Goal: Task Accomplishment & Management: Use online tool/utility

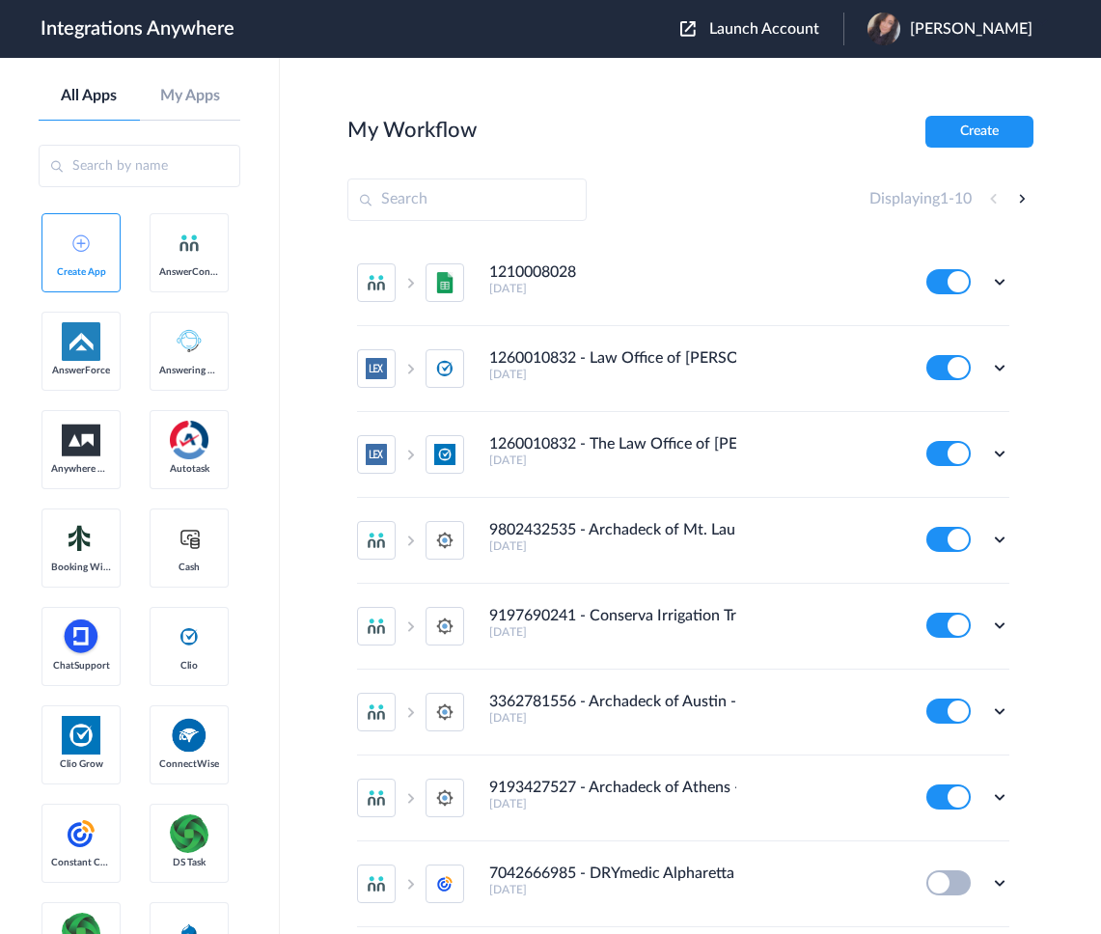
click at [782, 30] on span "Launch Account" at bounding box center [764, 28] width 110 height 15
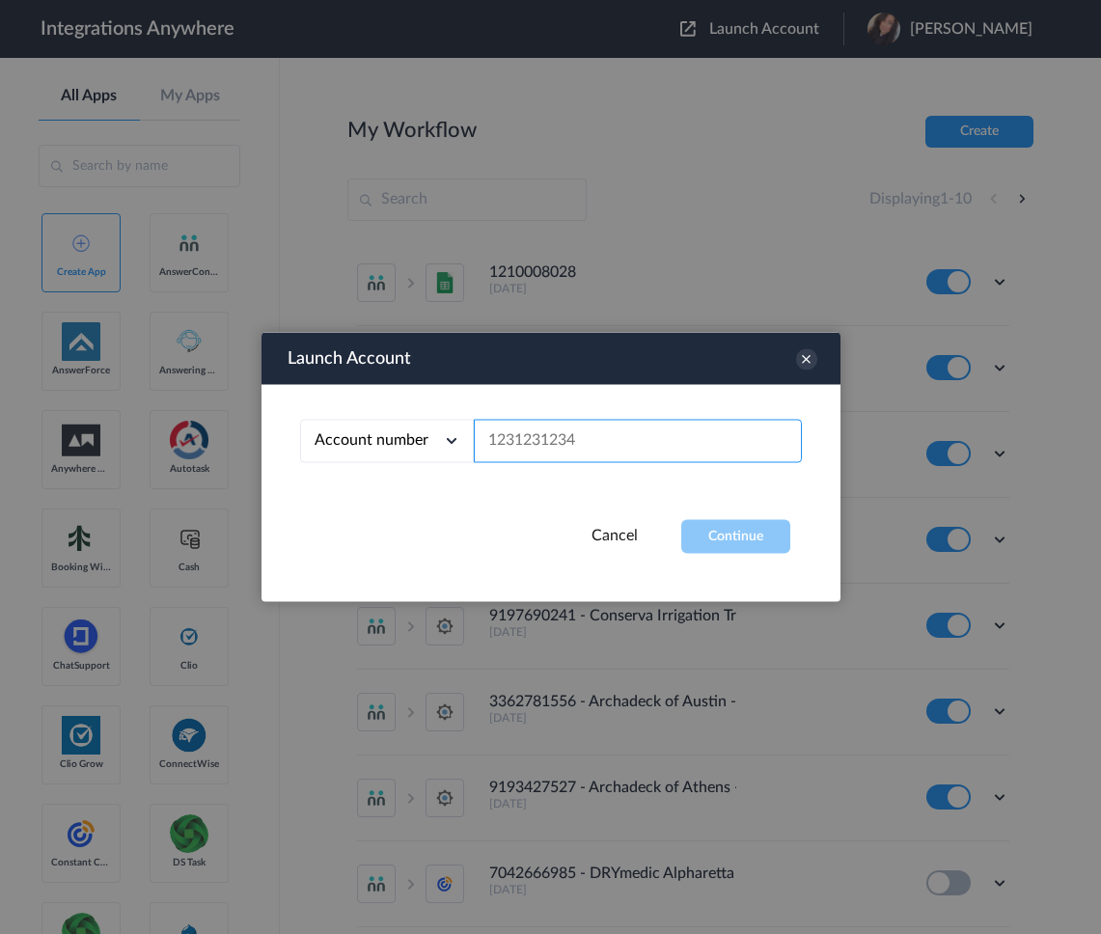
click at [594, 444] on input "text" at bounding box center [638, 441] width 328 height 43
paste input "1210008028"
type input "1210008028"
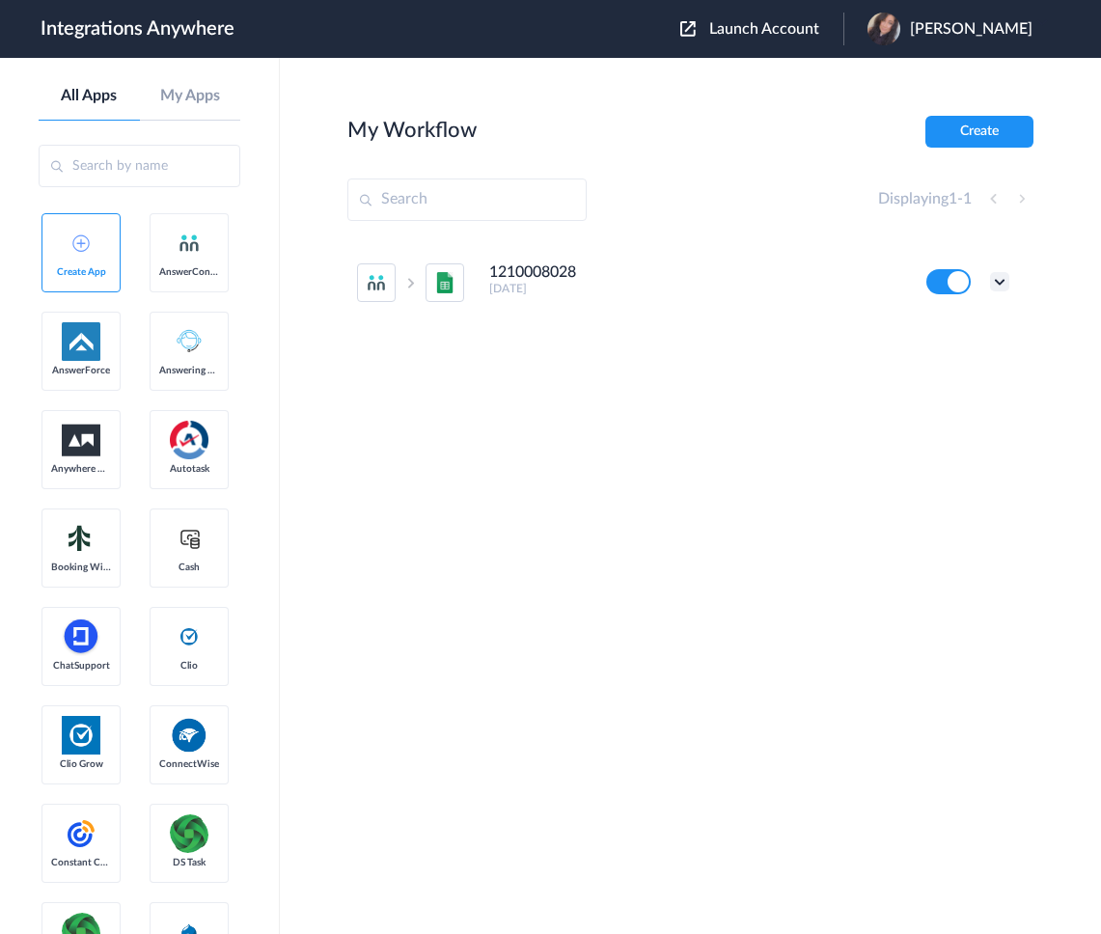
drag, startPoint x: 1005, startPoint y: 282, endPoint x: 1002, endPoint y: 295, distance: 14.0
click at [1005, 282] on icon at bounding box center [999, 281] width 19 height 19
click at [958, 331] on li "Edit" at bounding box center [946, 327] width 125 height 36
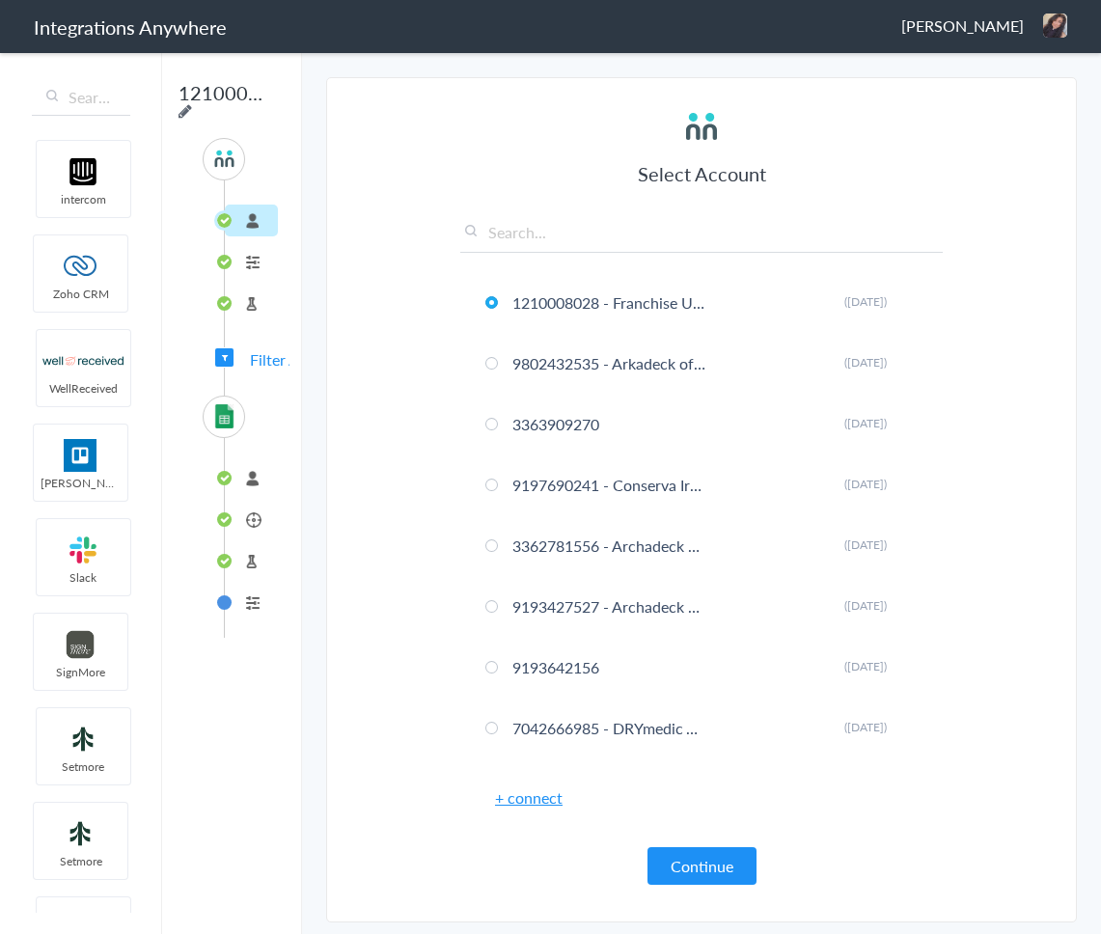
click at [190, 112] on icon at bounding box center [186, 110] width 14 height 15
type input "1210008028 - Franchise Update Media - AC to GSheet - Create Row"
click at [440, 131] on section "Select Account 1210008028 - Franchise Update Media Rename Delete ([DATE]) 98024…" at bounding box center [701, 499] width 751 height 845
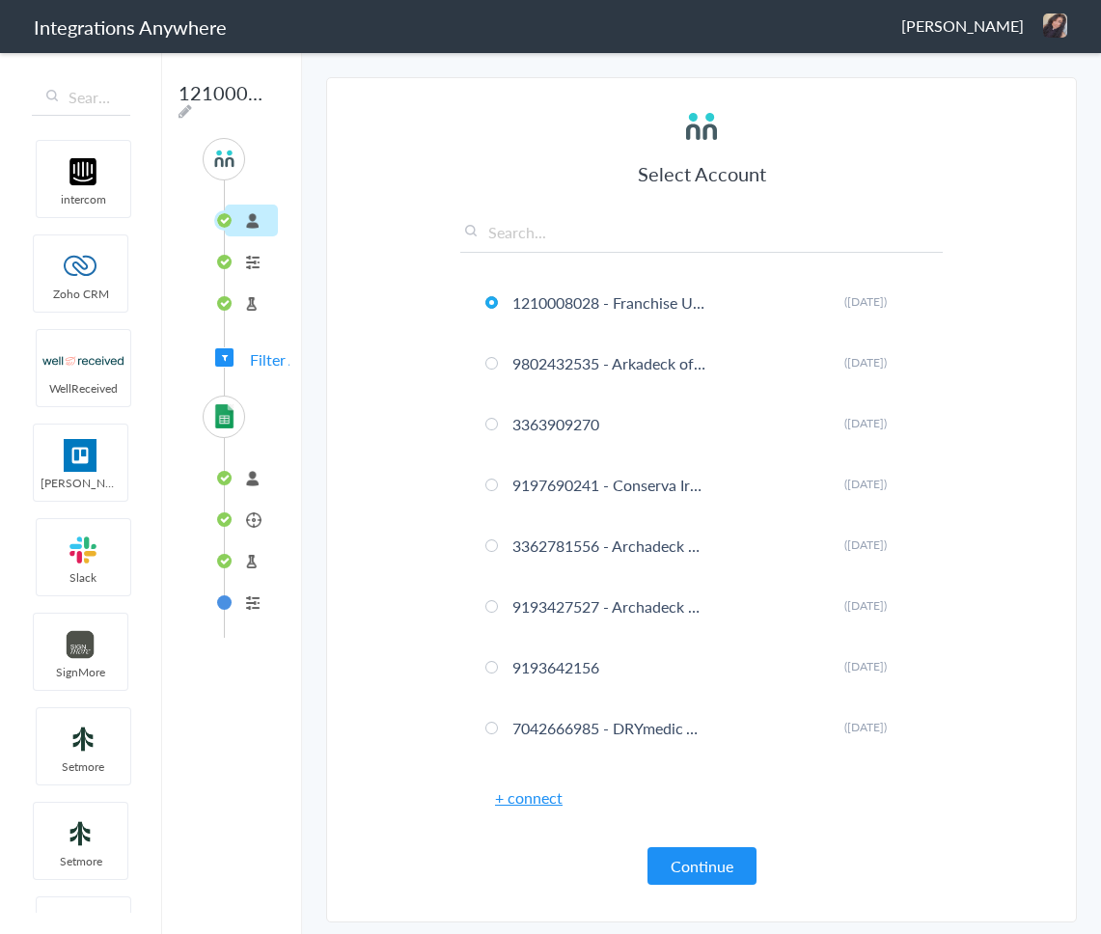
click at [256, 476] on li "FullIntegrations" at bounding box center [251, 478] width 53 height 32
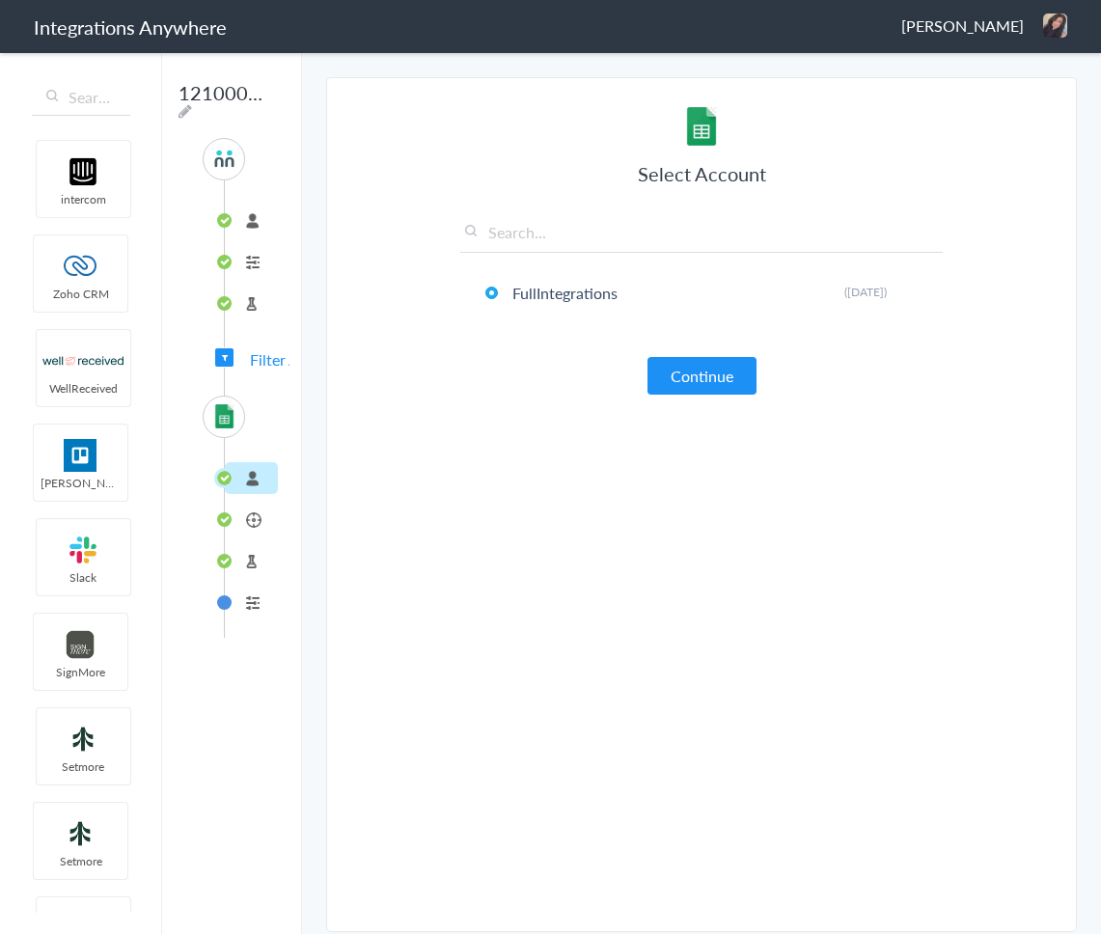
click at [234, 517] on li "Export caller details to sheet" at bounding box center [251, 520] width 53 height 32
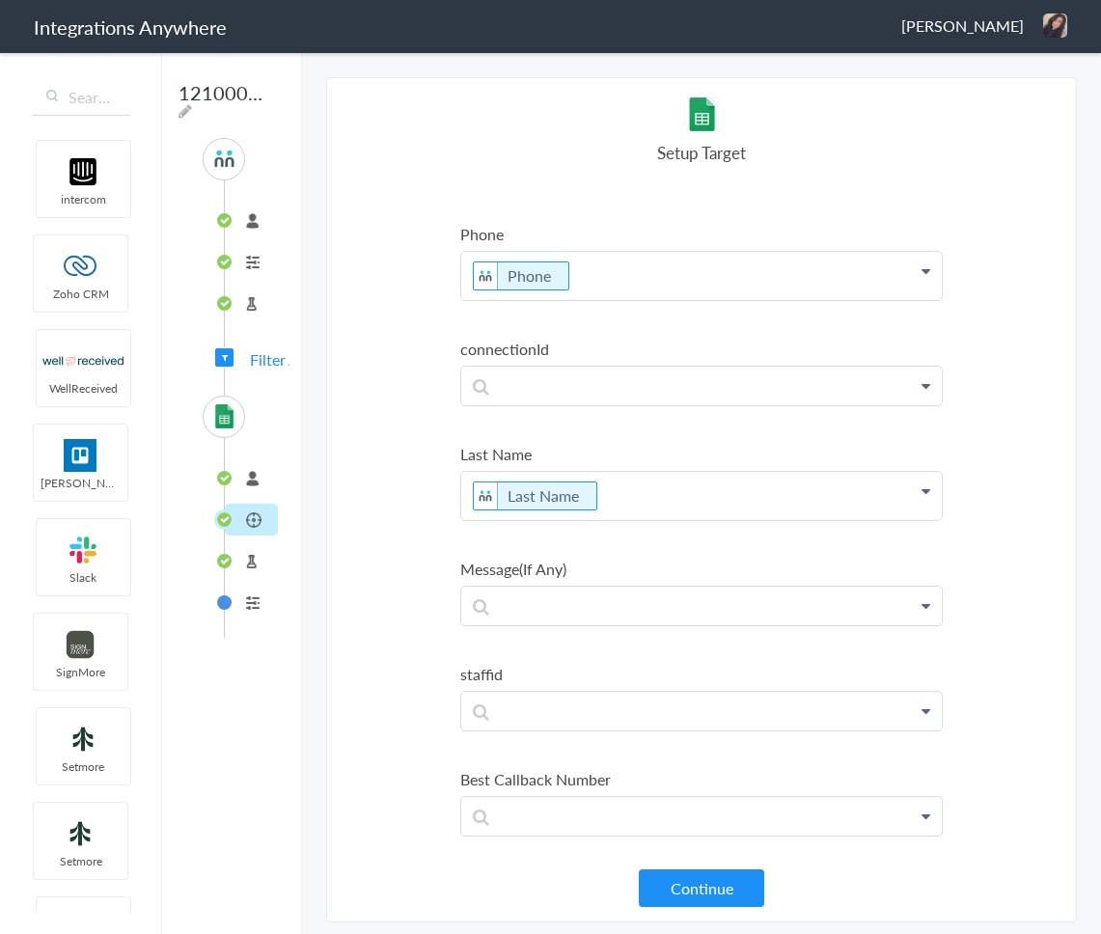
scroll to position [1721, 0]
click at [259, 566] on li "Test Target" at bounding box center [251, 561] width 53 height 32
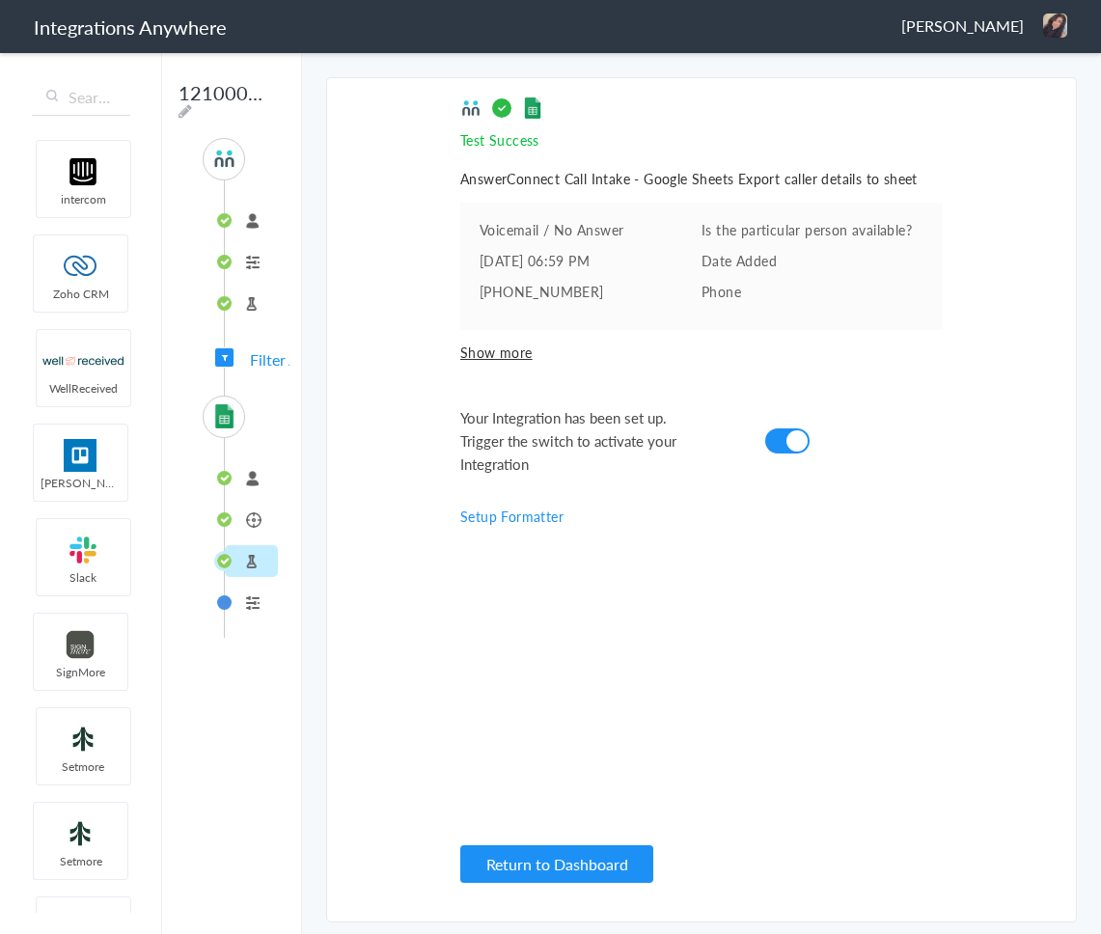
click at [229, 423] on img at bounding box center [224, 416] width 24 height 24
click at [249, 481] on li "FullIntegrations" at bounding box center [251, 478] width 53 height 32
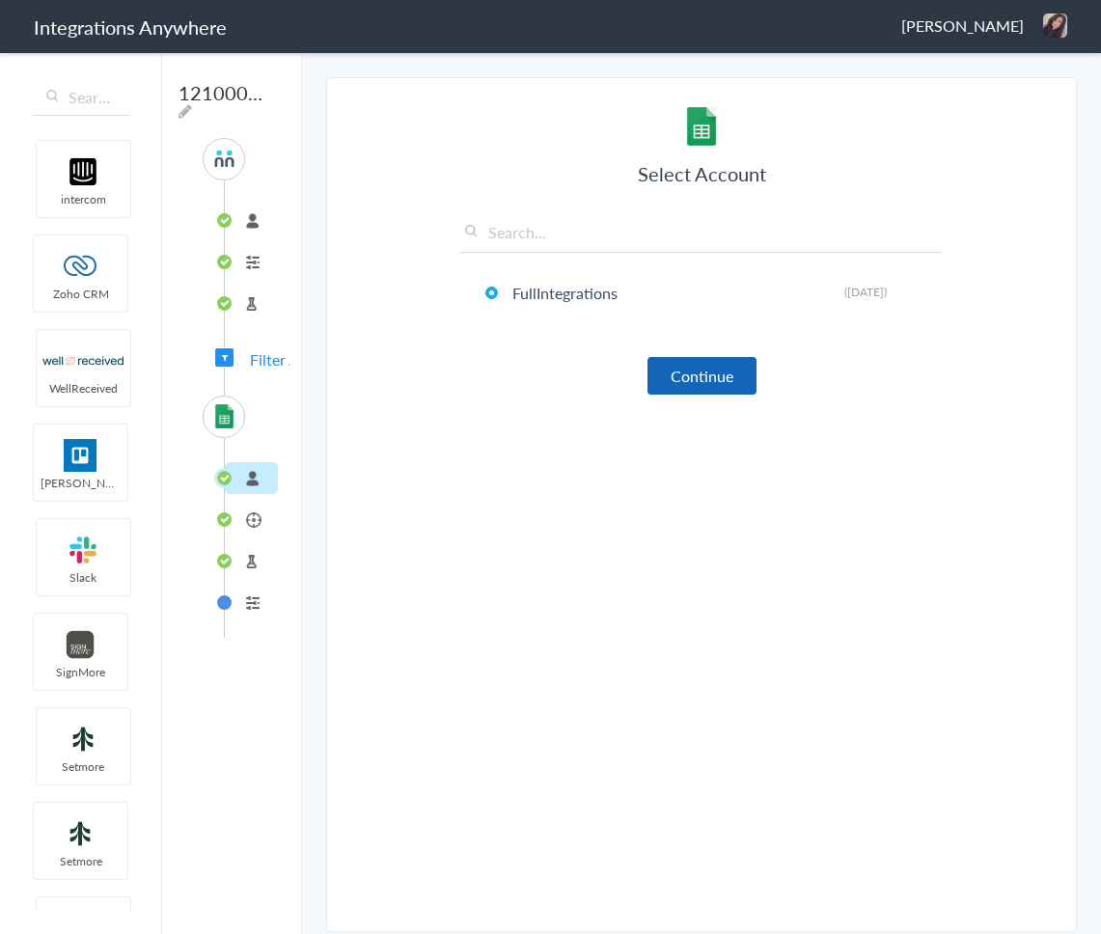
click at [674, 371] on button "Continue" at bounding box center [701, 376] width 109 height 38
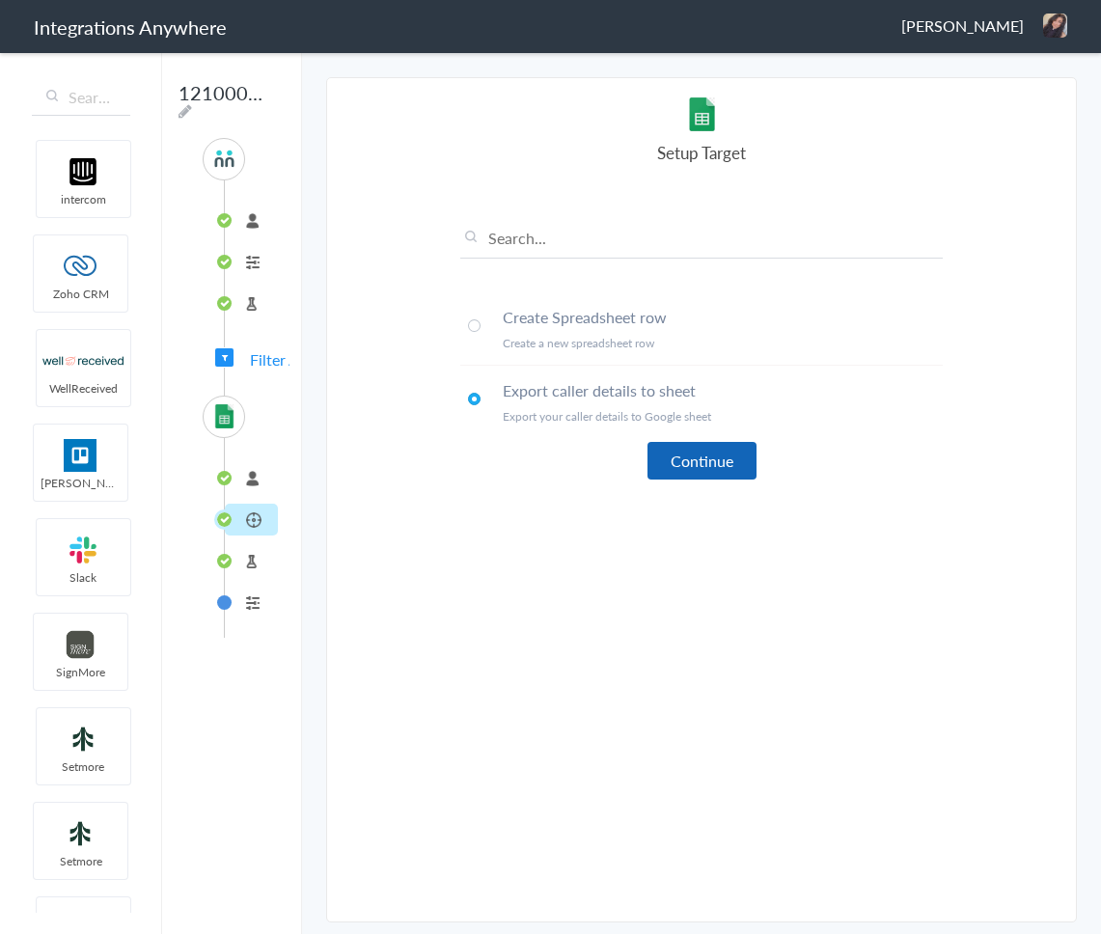
click at [692, 461] on button "Continue" at bounding box center [701, 461] width 109 height 38
